Goal: Task Accomplishment & Management: Use online tool/utility

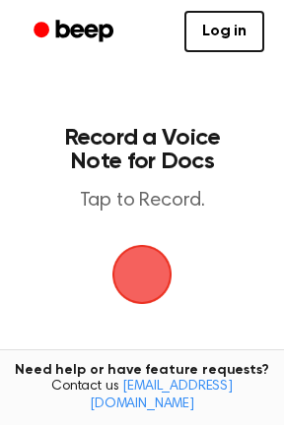
click at [126, 278] on span "button" at bounding box center [141, 274] width 97 height 97
click at [215, 38] on link "Log in" at bounding box center [224, 31] width 80 height 41
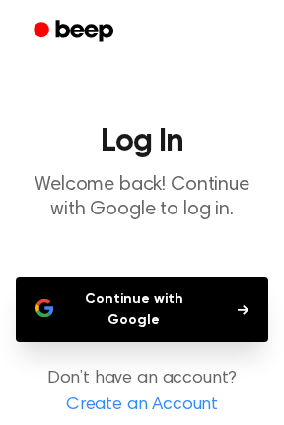
click at [251, 285] on button "Continue with Google" at bounding box center [142, 310] width 252 height 65
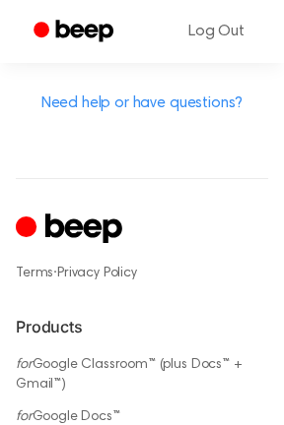
scroll to position [1205, 0]
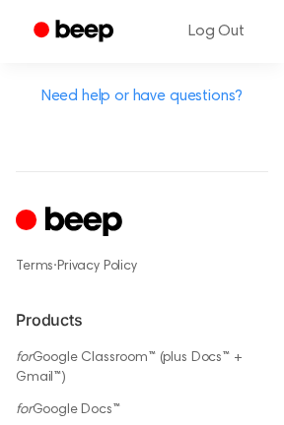
click at [41, 226] on icon "Cruip" at bounding box center [71, 223] width 111 height 38
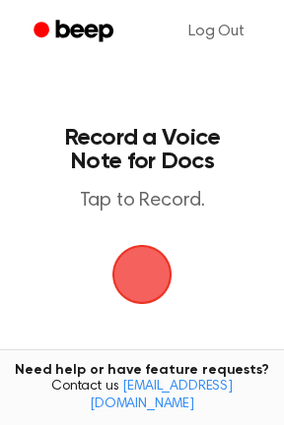
click at [120, 281] on span "button" at bounding box center [142, 275] width 110 height 110
click at [147, 247] on span "button" at bounding box center [142, 275] width 110 height 110
click at [152, 277] on span "button" at bounding box center [142, 275] width 110 height 110
click at [152, 278] on span "button" at bounding box center [142, 274] width 97 height 97
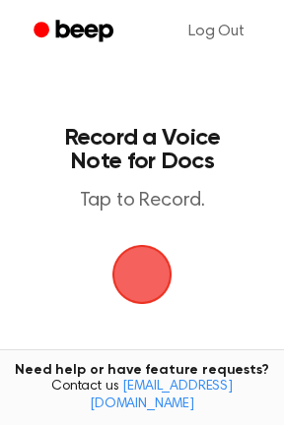
click at [152, 278] on span "button" at bounding box center [142, 275] width 110 height 110
click at [152, 278] on span "button" at bounding box center [142, 274] width 97 height 97
click at [152, 278] on span "button" at bounding box center [141, 274] width 109 height 109
click at [153, 278] on span "button" at bounding box center [142, 275] width 110 height 110
click at [153, 278] on span "button" at bounding box center [141, 274] width 79 height 79
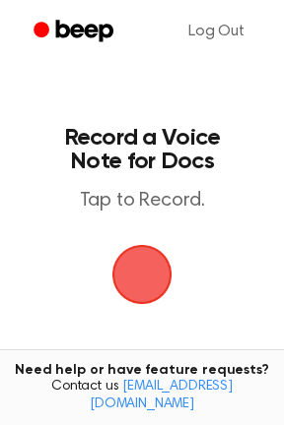
click at [153, 278] on span "button" at bounding box center [142, 275] width 110 height 110
click at [153, 278] on span "button" at bounding box center [142, 275] width 100 height 100
click at [156, 278] on span "button" at bounding box center [142, 275] width 110 height 110
drag, startPoint x: 161, startPoint y: 278, endPoint x: 163, endPoint y: 264, distance: 14.1
click at [160, 277] on span "button" at bounding box center [141, 274] width 109 height 109
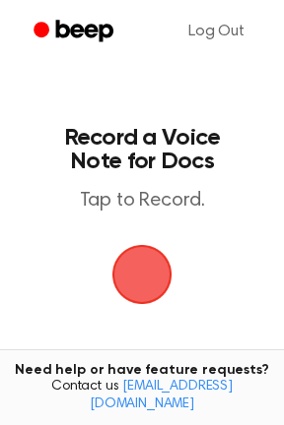
click at [163, 264] on span "button" at bounding box center [141, 274] width 103 height 103
drag, startPoint x: 165, startPoint y: 261, endPoint x: 177, endPoint y: 260, distance: 11.9
click at [162, 260] on span "button" at bounding box center [142, 275] width 99 height 99
click at [150, 262] on span "button" at bounding box center [141, 274] width 67 height 67
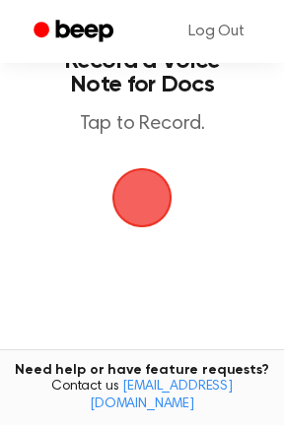
scroll to position [75, 0]
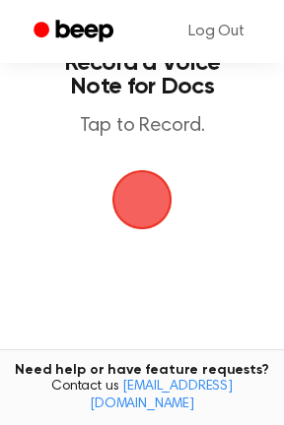
click at [147, 217] on span "button" at bounding box center [142, 200] width 99 height 99
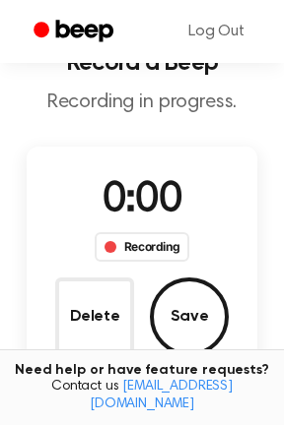
scroll to position [162, 0]
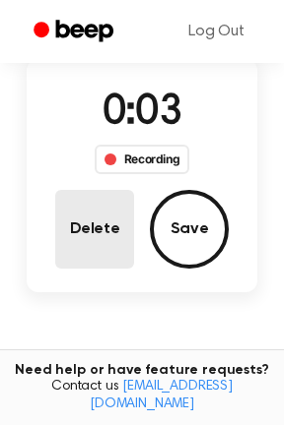
click at [112, 231] on button "Delete" at bounding box center [94, 229] width 79 height 79
click at [93, 226] on button "Delete" at bounding box center [94, 229] width 79 height 79
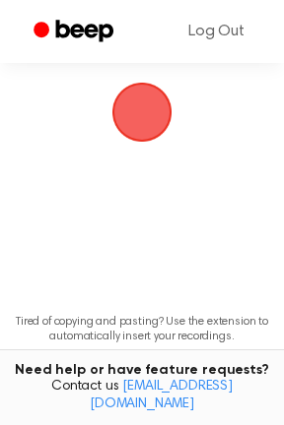
scroll to position [75, 0]
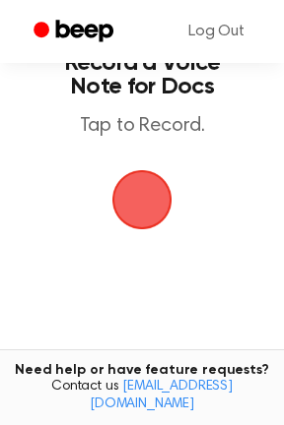
click at [141, 199] on span "button" at bounding box center [142, 200] width 97 height 97
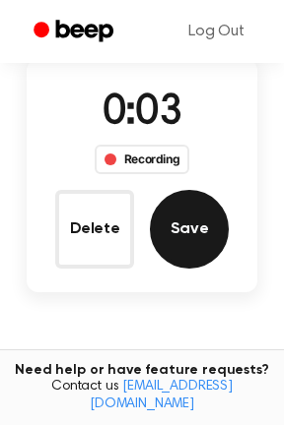
click at [173, 228] on button "Save" at bounding box center [189, 229] width 79 height 79
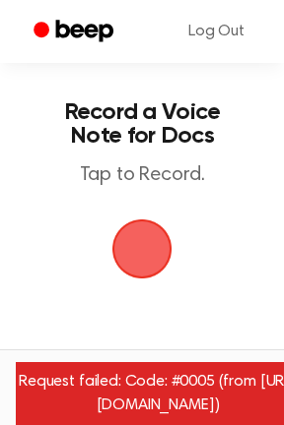
scroll to position [75, 0]
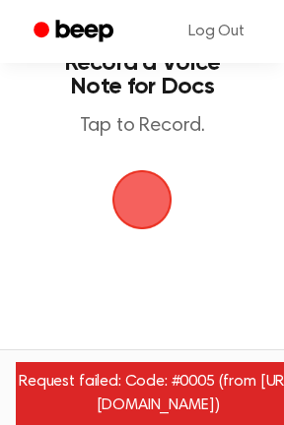
drag, startPoint x: 19, startPoint y: 407, endPoint x: 266, endPoint y: 400, distance: 247.3
click at [248, 400] on div "Request failed: Code: #0005 (from [URL][DOMAIN_NAME])" at bounding box center [158, 393] width 284 height 63
click at [241, 411] on div "Request failed: Code: #0005 (from [URL][DOMAIN_NAME])" at bounding box center [158, 393] width 284 height 63
drag, startPoint x: 18, startPoint y: 404, endPoint x: 165, endPoint y: 401, distance: 147.7
click at [165, 401] on div "Request failed: Code: #0005 (from [URL][DOMAIN_NAME])" at bounding box center [158, 393] width 284 height 63
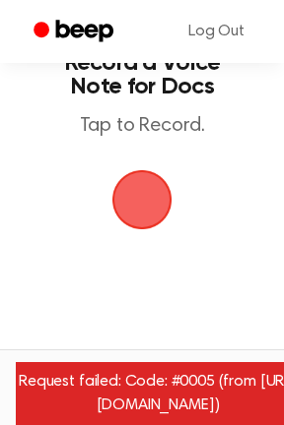
click at [19, 271] on main "Record a Voice Note for Docs Tap to Record. Tired of copying and pasting? Use t…" at bounding box center [142, 241] width 284 height 632
click at [163, 188] on span "button" at bounding box center [142, 200] width 93 height 93
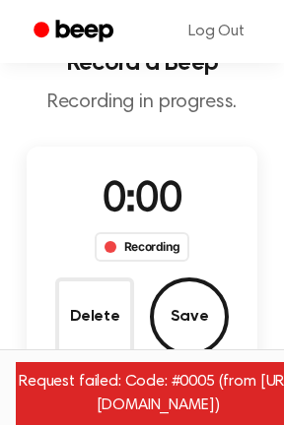
scroll to position [162, 0]
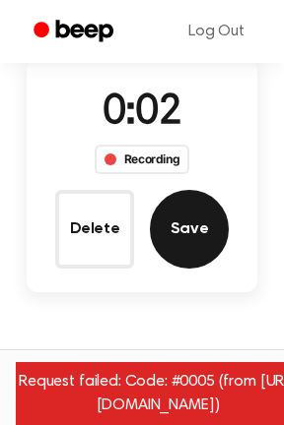
click at [177, 212] on button "Save" at bounding box center [189, 229] width 79 height 79
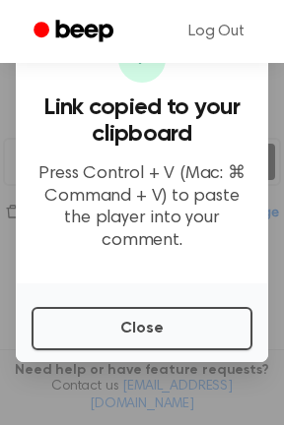
scroll to position [266, 0]
click at [146, 225] on p "Press Control + V (Mac: ⌘ Command + V) to paste the player into your comment." at bounding box center [142, 207] width 221 height 89
click at [146, 226] on p "Press Control + V (Mac: ⌘ Command + V) to paste the player into your comment." at bounding box center [142, 207] width 221 height 89
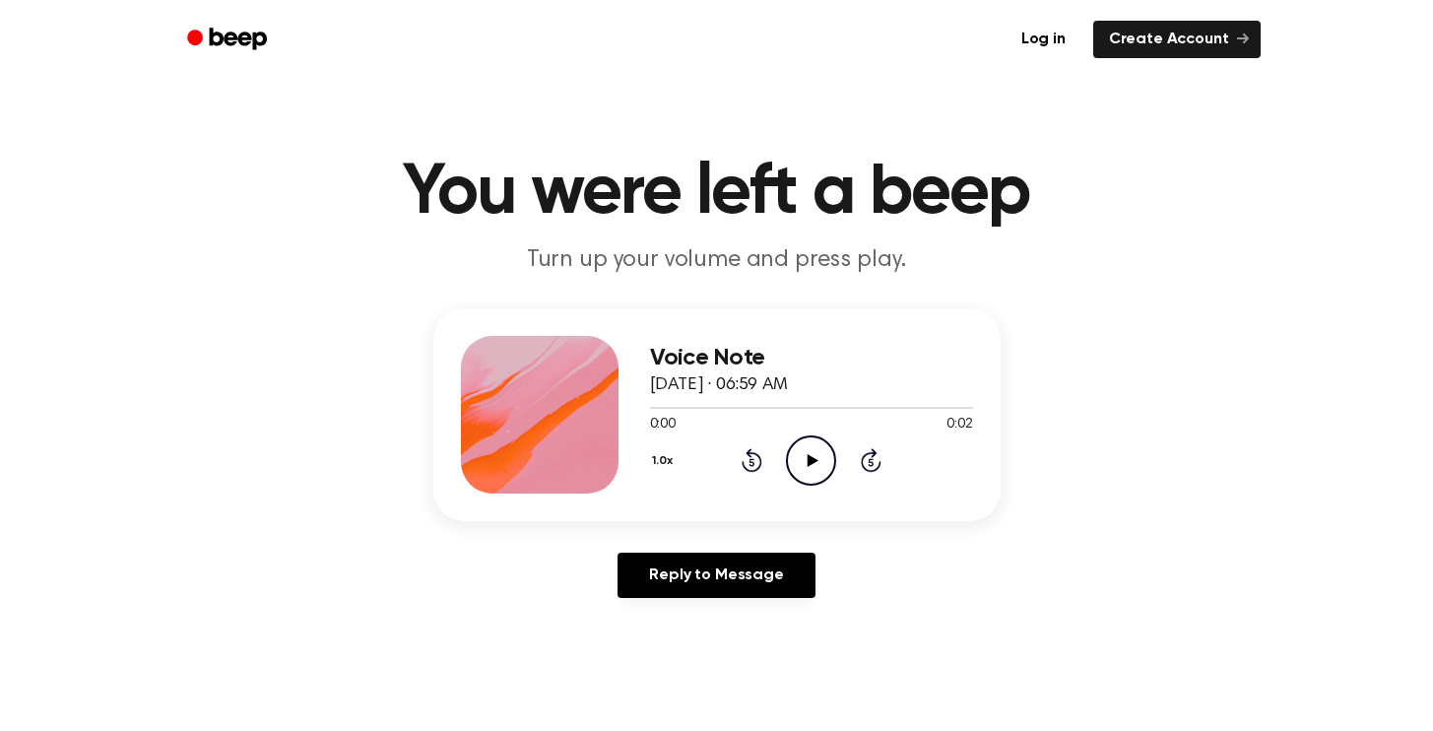
click at [810, 473] on icon "Play Audio" at bounding box center [811, 460] width 50 height 50
click at [813, 472] on icon "Play Audio" at bounding box center [811, 460] width 50 height 50
click at [811, 468] on icon "Pause Audio" at bounding box center [811, 460] width 50 height 50
